Goal: Find specific page/section: Locate a particular part of the current website

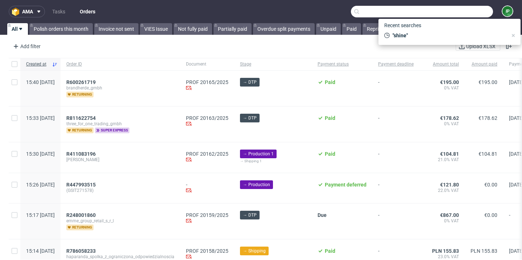
click at [461, 8] on input "text" at bounding box center [422, 12] width 142 height 12
click at [400, 15] on input "text" at bounding box center [422, 12] width 142 height 12
click at [376, 13] on input "text" at bounding box center [422, 12] width 142 height 12
paste input "BOXSEASON2025"
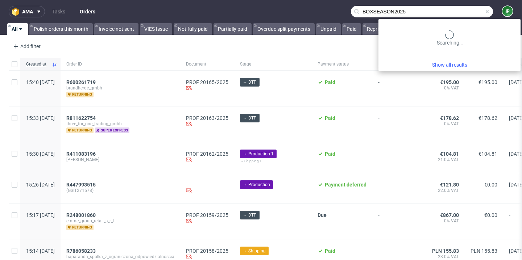
type input "BOXSEASON2025"
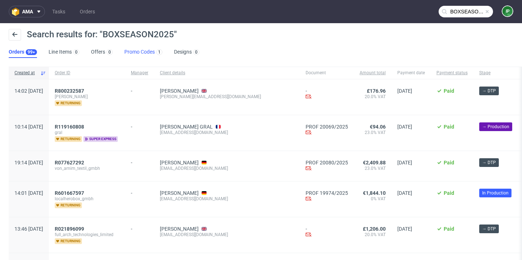
click at [141, 49] on link "Promo Codes 1" at bounding box center [143, 52] width 38 height 12
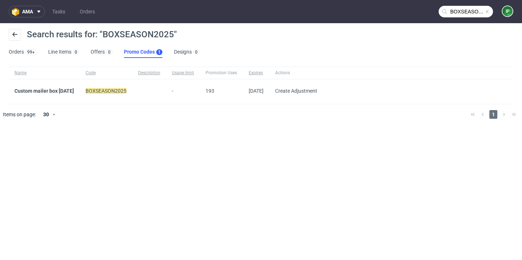
click at [126, 92] on mark "BOXSEASON2025" at bounding box center [105, 91] width 41 height 6
click at [68, 92] on link "Custom mailer box September 2025" at bounding box center [43, 91] width 59 height 6
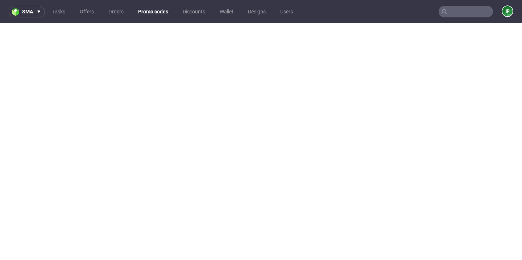
scroll to position [2, 0]
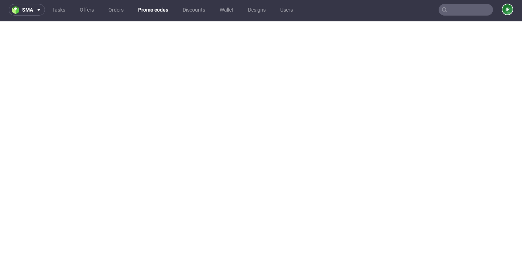
click at [16, 2] on nav "sma Tasks Offers Orders Promo codes Discounts Wallet Designs Users IP" at bounding box center [261, 9] width 522 height 23
